Goal: Information Seeking & Learning: Learn about a topic

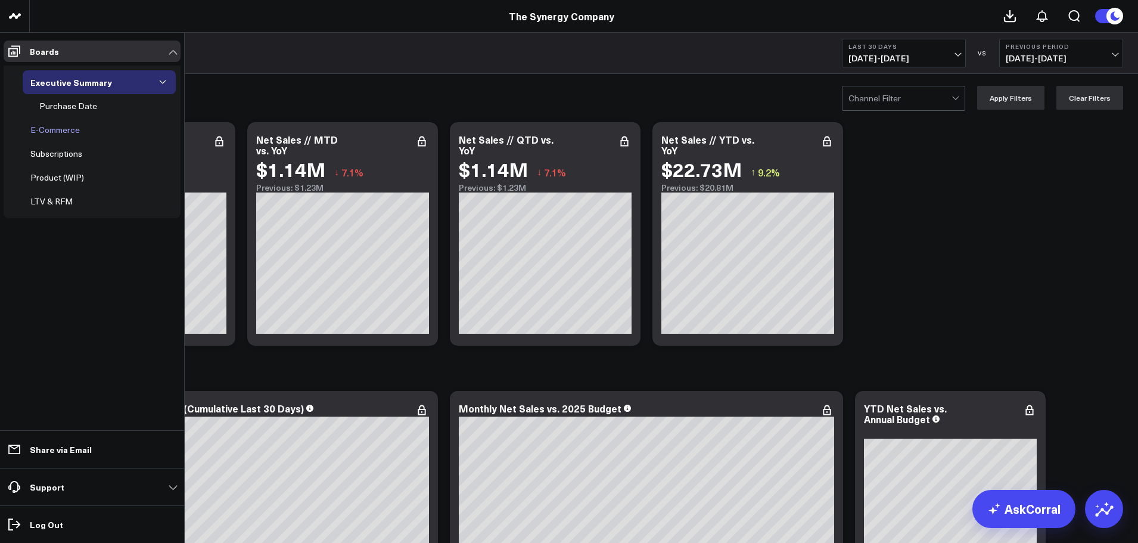
click at [67, 129] on div "E-Commerce" at bounding box center [54, 130] width 55 height 14
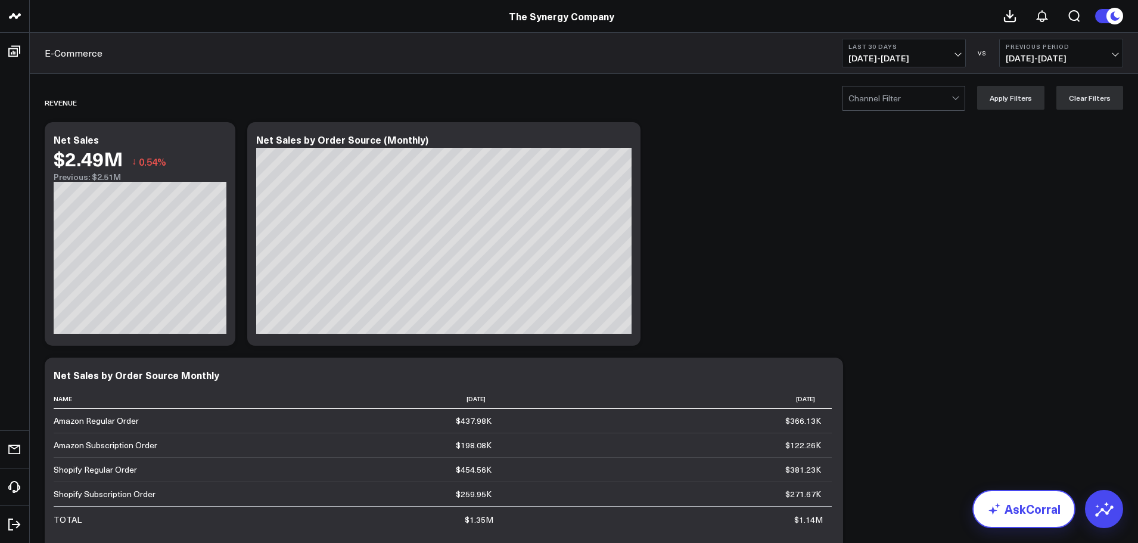
click at [1037, 505] on link "AskCorral" at bounding box center [1024, 509] width 103 height 38
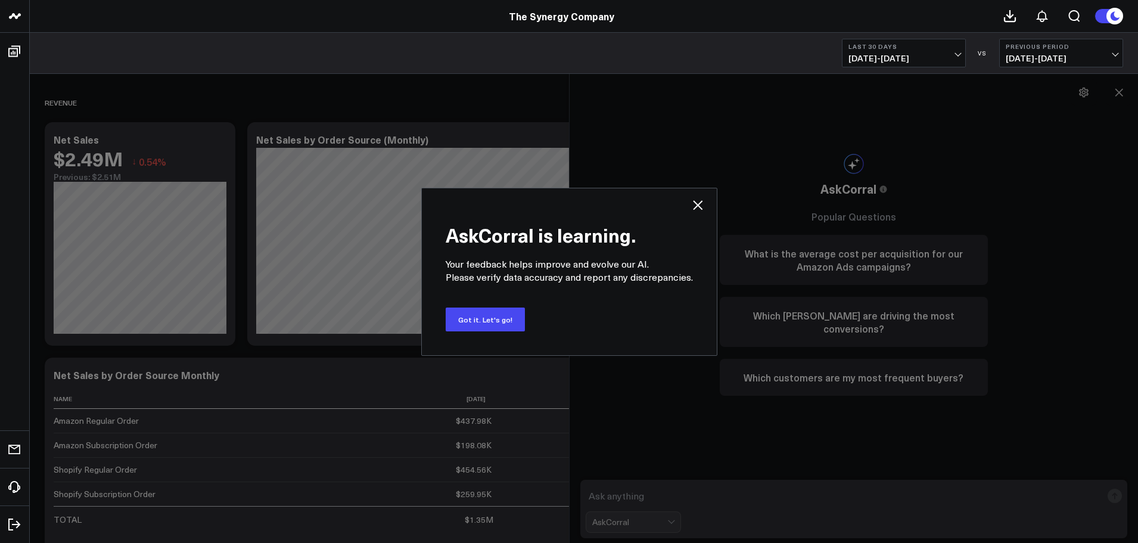
click at [705, 488] on div "AskCorral is learning. Your feedback helps improve and evolve our AI. Please ve…" at bounding box center [569, 271] width 1138 height 543
click at [497, 312] on button "Got it. Let's go!" at bounding box center [485, 319] width 79 height 24
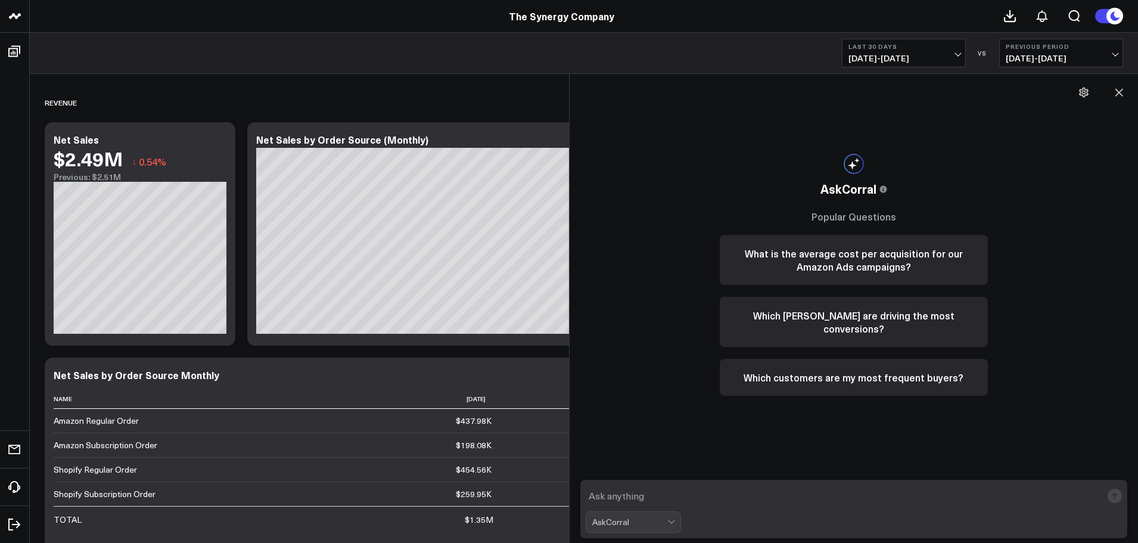
click at [614, 495] on textarea at bounding box center [844, 495] width 517 height 21
type textarea "I'd like to make my own dashboard that only covers the WHSL channels"
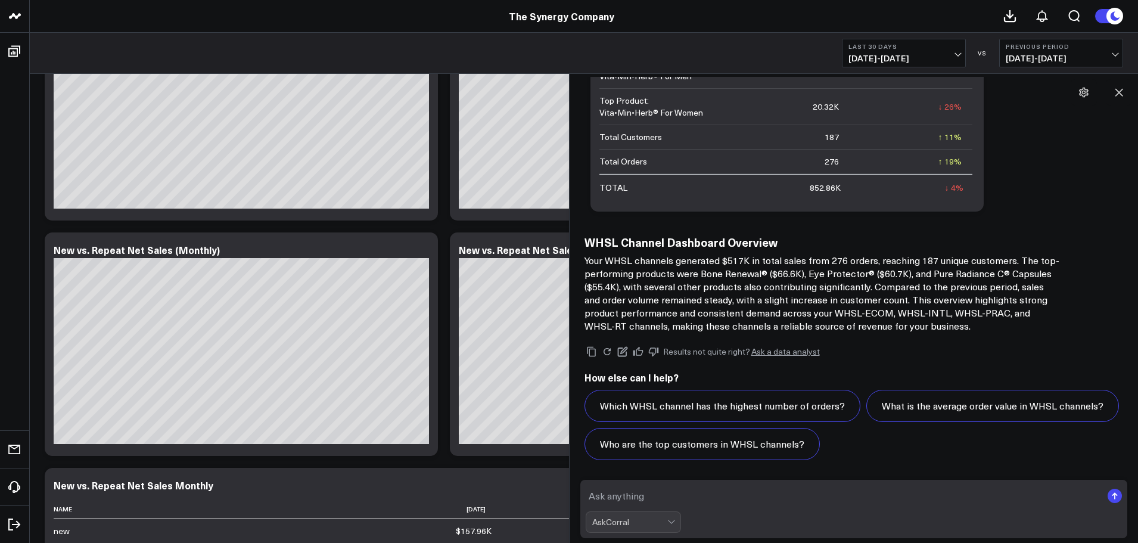
scroll to position [655, 0]
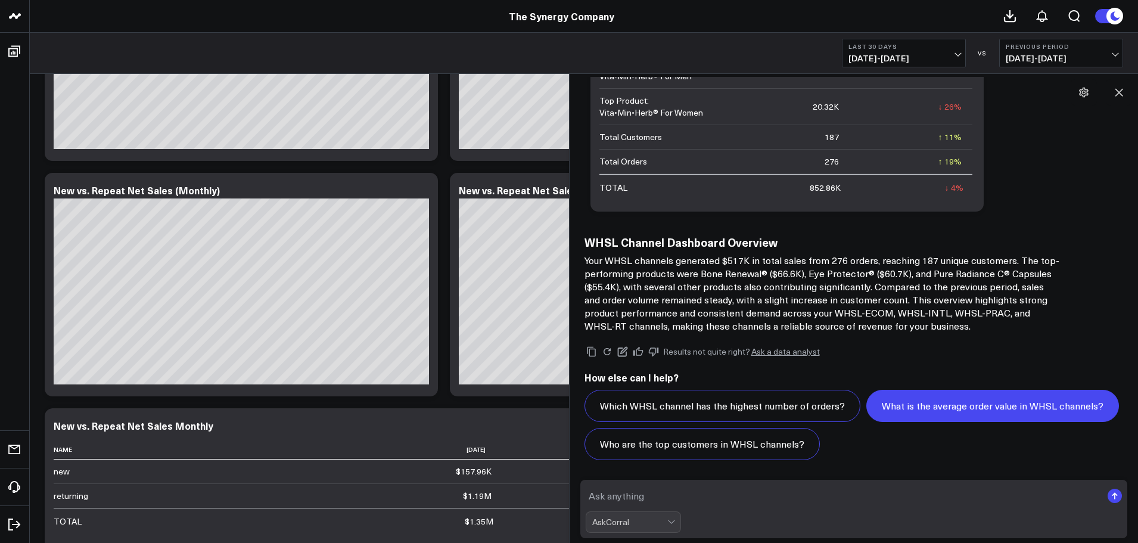
click at [926, 410] on button "What is the average order value in WHSL channels?" at bounding box center [992, 406] width 253 height 32
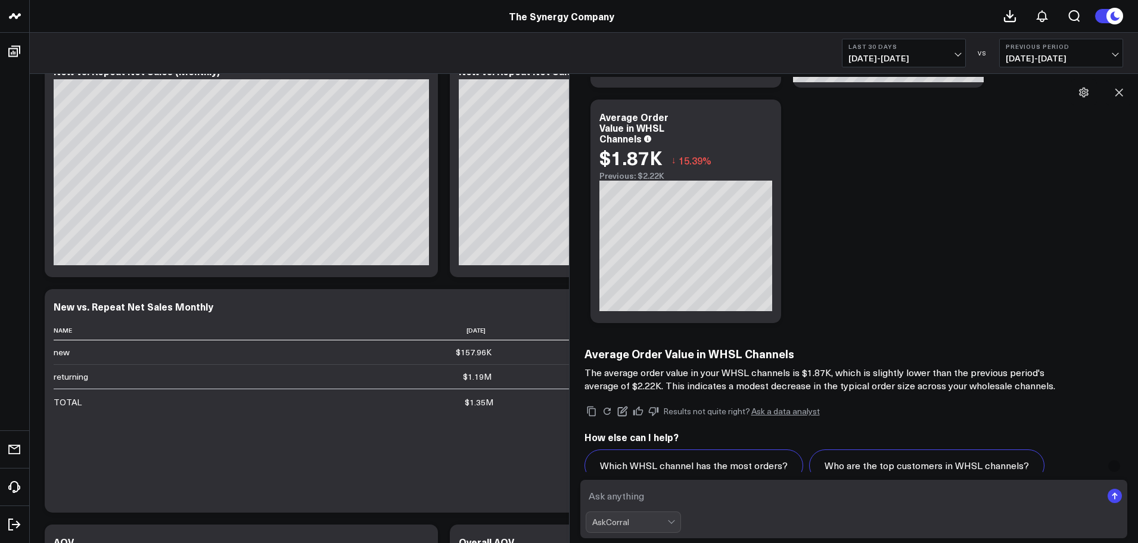
scroll to position [2099, 0]
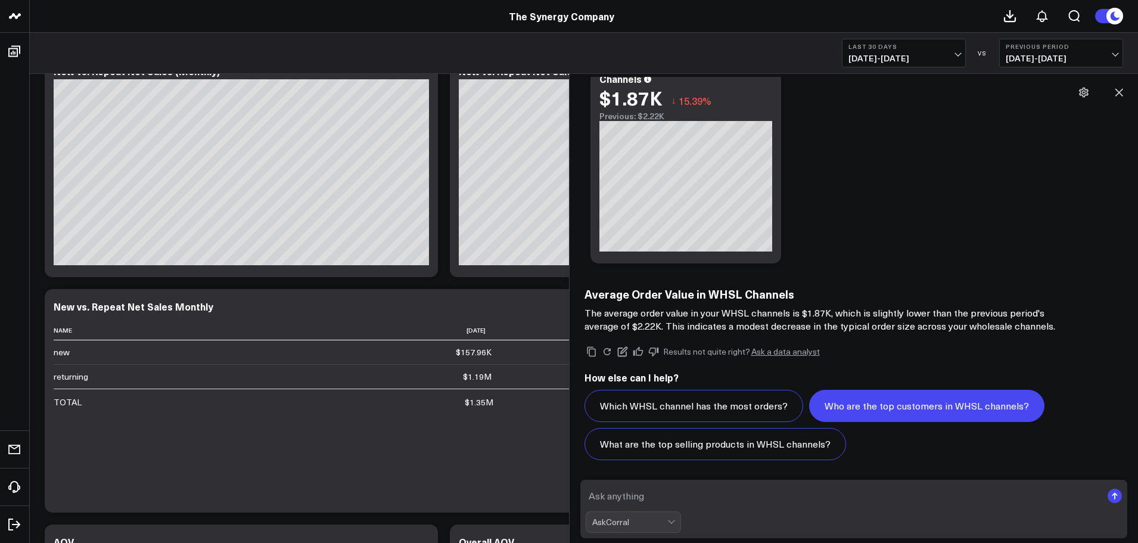
click at [860, 407] on button "Who are the top customers in WHSL channels?" at bounding box center [926, 406] width 235 height 32
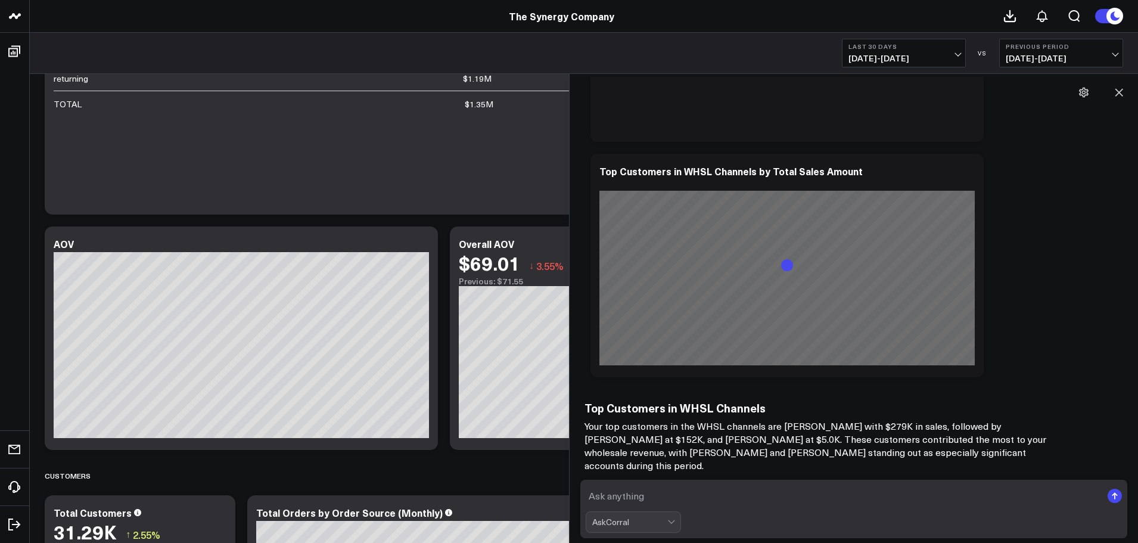
scroll to position [3456, 0]
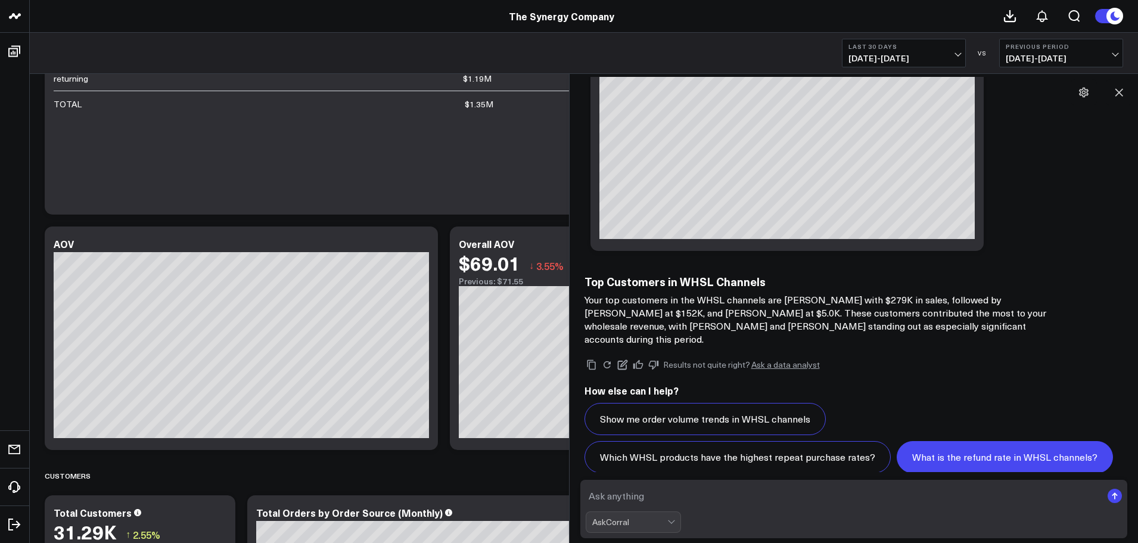
click at [987, 447] on button "What is the refund rate in WHSL channels?" at bounding box center [1005, 457] width 216 height 32
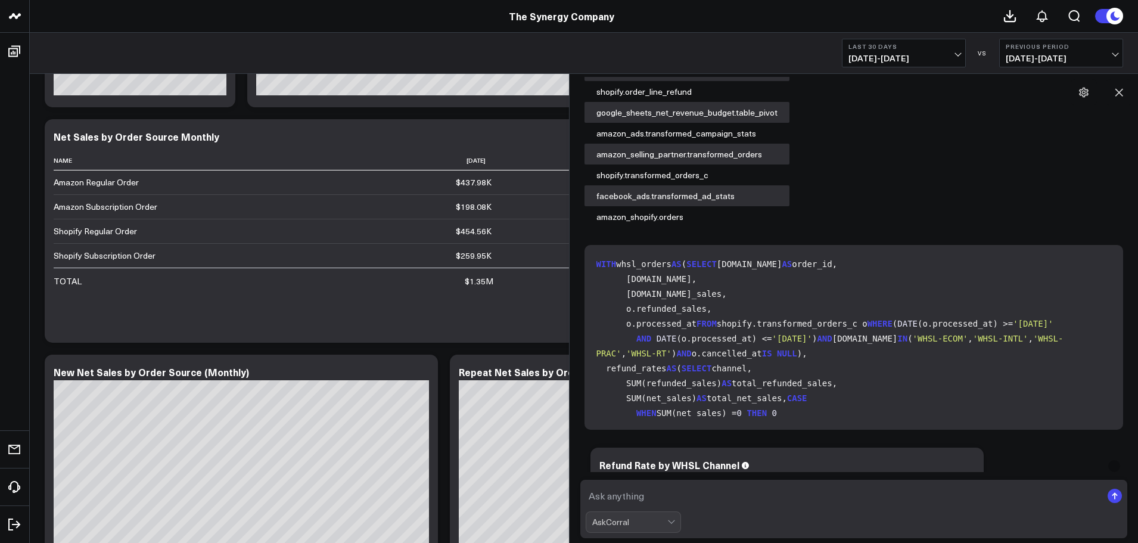
scroll to position [3926, 0]
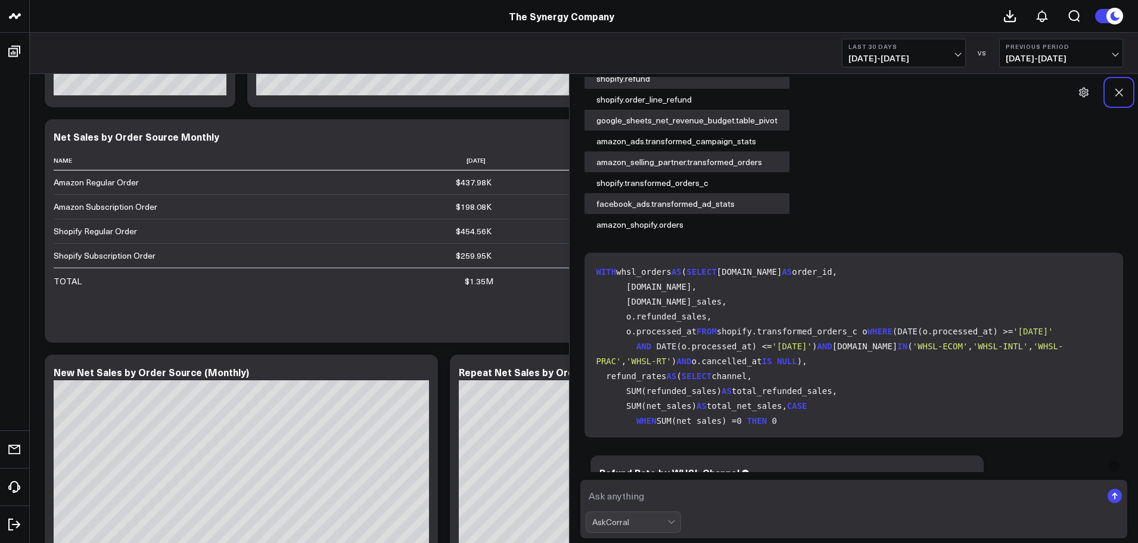
drag, startPoint x: 1119, startPoint y: 89, endPoint x: 1052, endPoint y: 131, distance: 78.5
click at [1119, 89] on icon at bounding box center [1119, 92] width 12 height 12
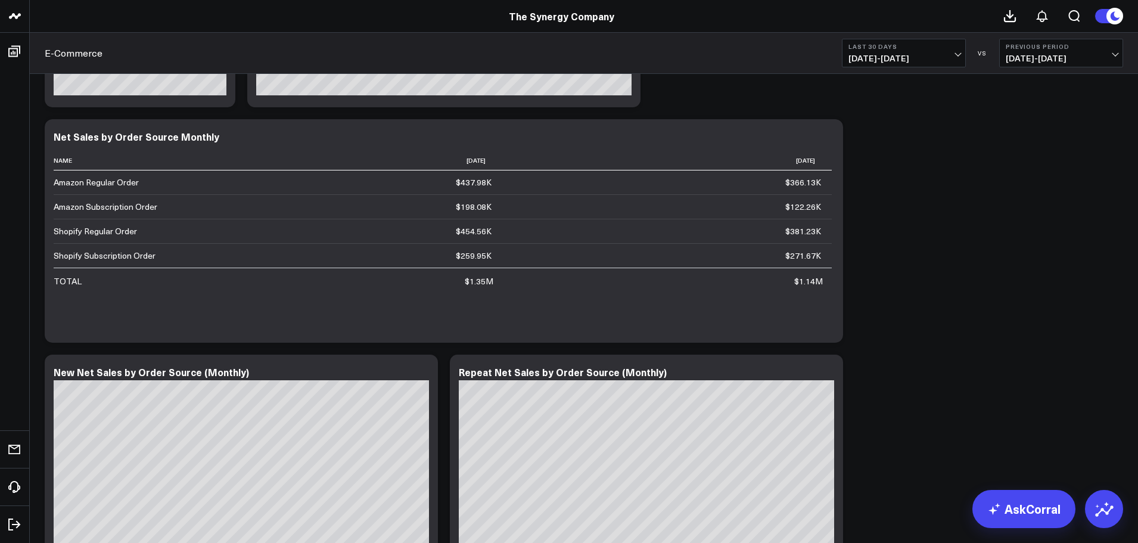
scroll to position [0, 0]
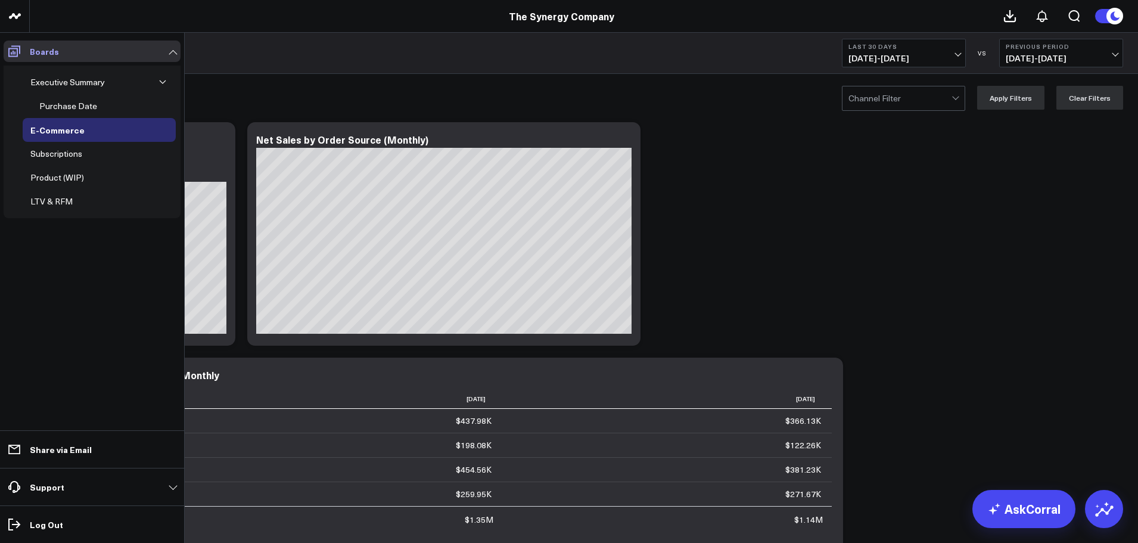
click at [17, 49] on icon at bounding box center [14, 51] width 14 height 14
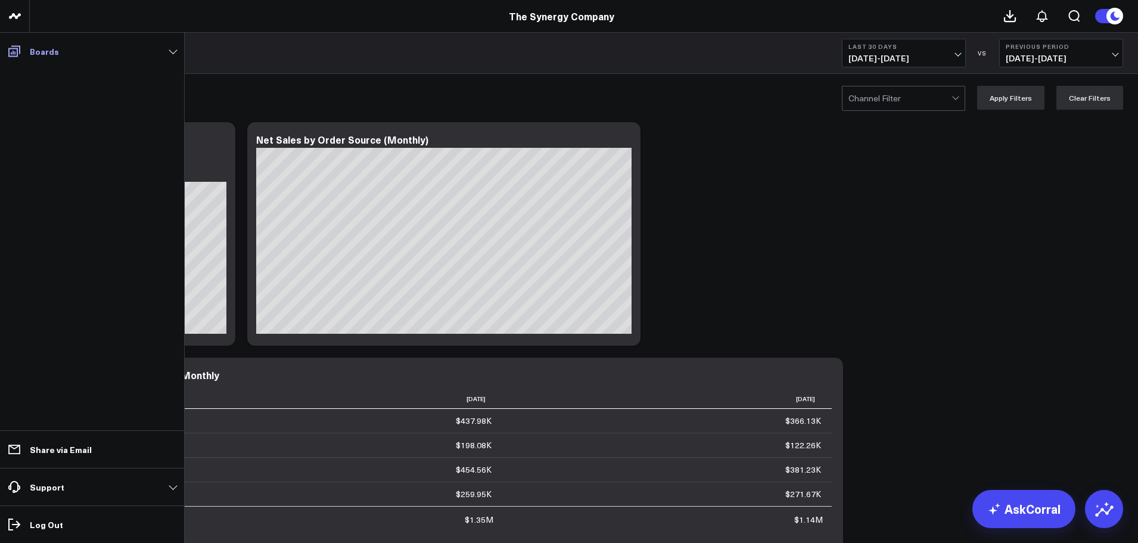
click at [17, 49] on icon at bounding box center [14, 51] width 14 height 14
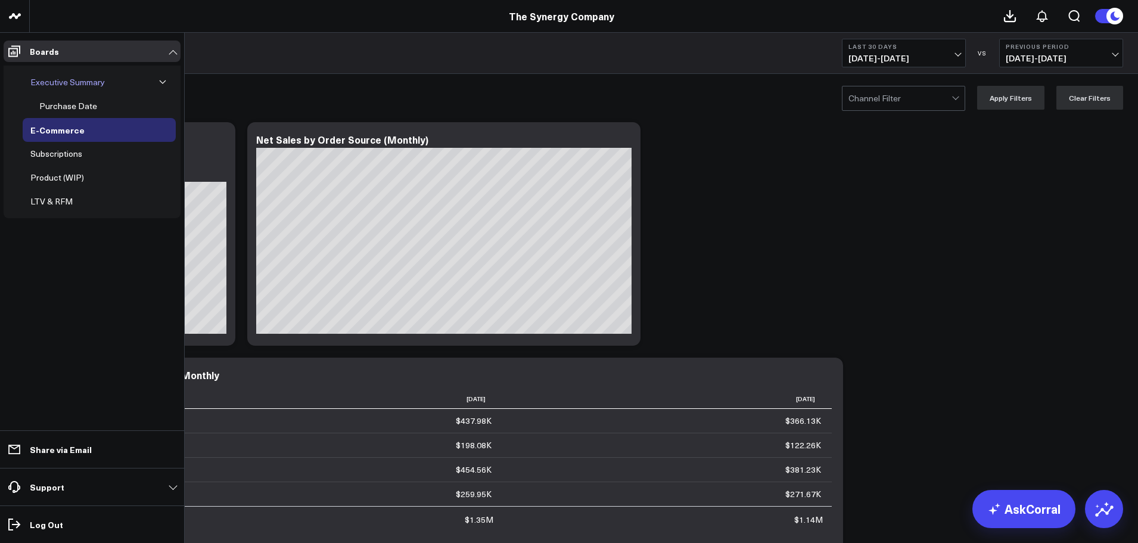
click at [70, 77] on div "Executive Summary" at bounding box center [67, 82] width 80 height 14
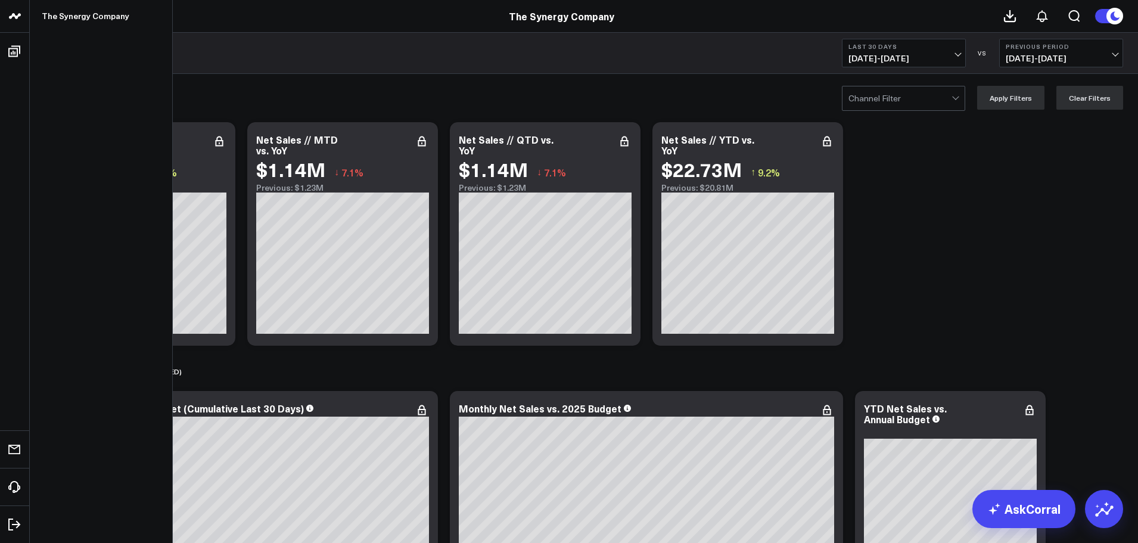
click at [16, 14] on icon at bounding box center [15, 16] width 14 height 14
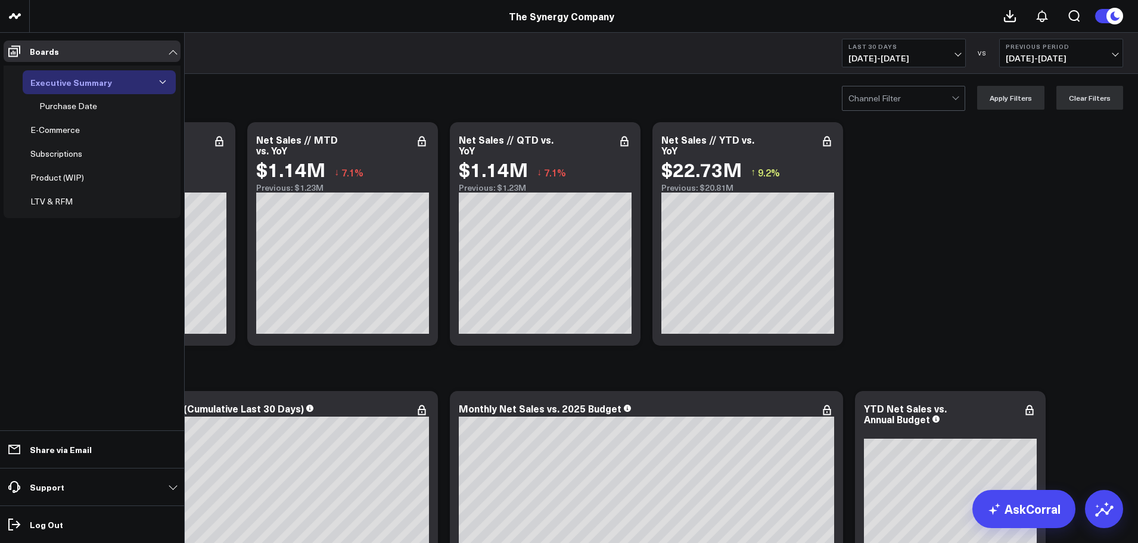
drag, startPoint x: 73, startPoint y: 53, endPoint x: 67, endPoint y: 87, distance: 34.6
drag, startPoint x: 67, startPoint y: 87, endPoint x: 1025, endPoint y: 257, distance: 973.3
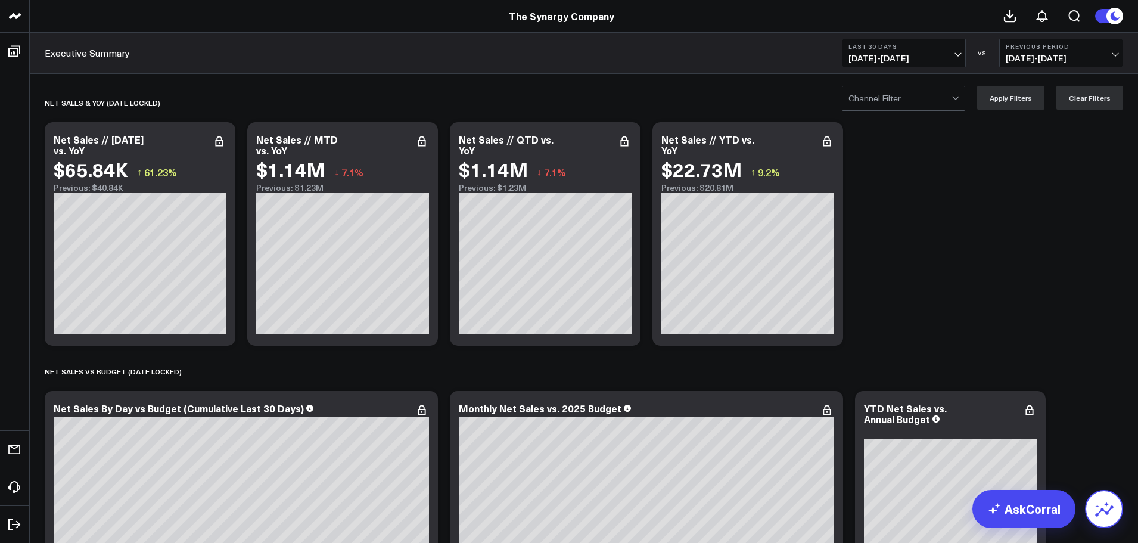
click at [1107, 511] on icon at bounding box center [1104, 508] width 19 height 19
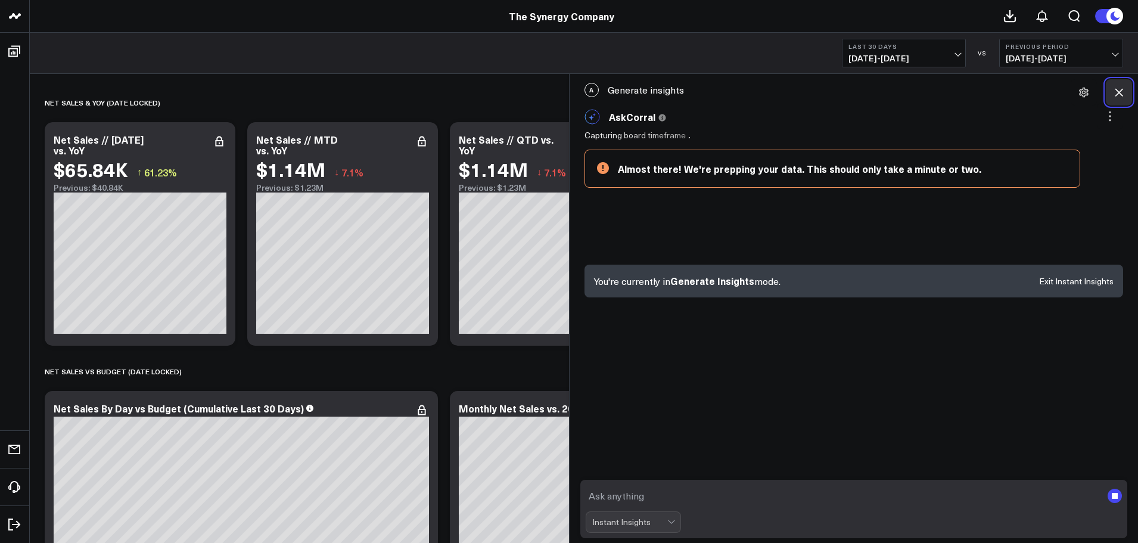
click at [1121, 90] on icon at bounding box center [1119, 92] width 12 height 12
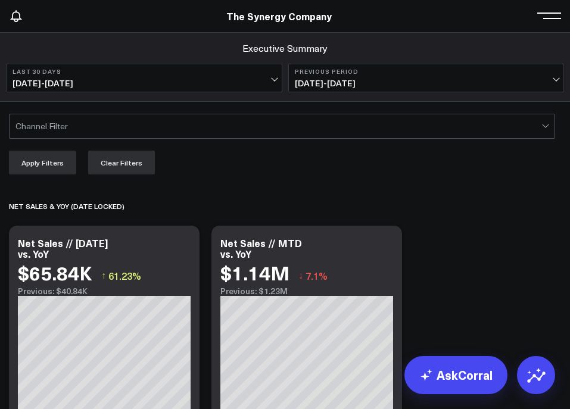
scroll to position [145, 0]
